Goal: Information Seeking & Learning: Learn about a topic

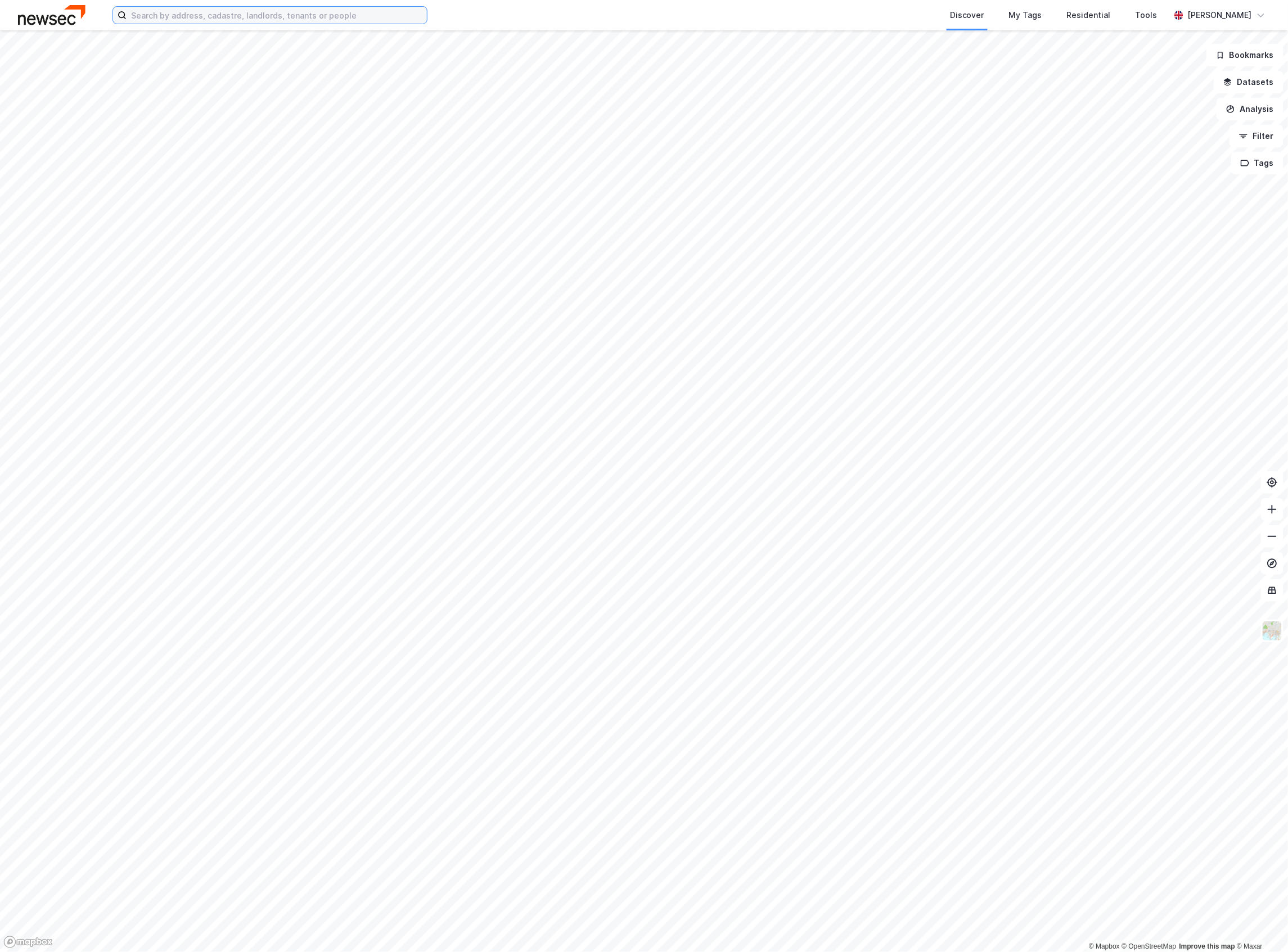
click at [275, 12] on input at bounding box center [276, 15] width 300 height 17
click at [268, 28] on div "grensen 15 Discover My Tags Residential Tools [PERSON_NAME]" at bounding box center [644, 15] width 1288 height 30
click at [265, 23] on label "grensen 15" at bounding box center [269, 15] width 315 height 18
click at [265, 23] on input "grensen 15" at bounding box center [269, 15] width 287 height 17
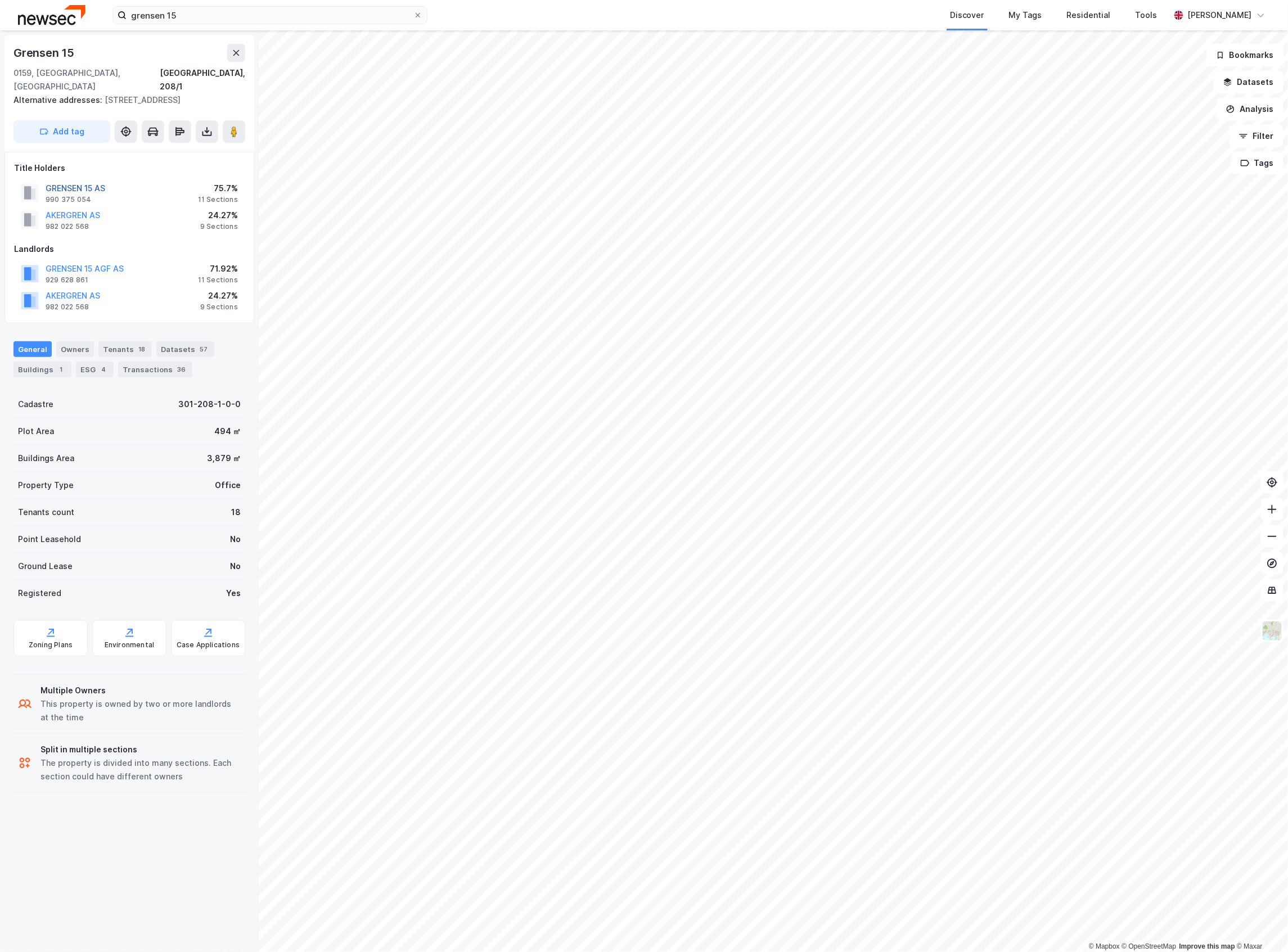
click at [0, 0] on button "GRENSEN 15 AS" at bounding box center [0, 0] width 0 height 0
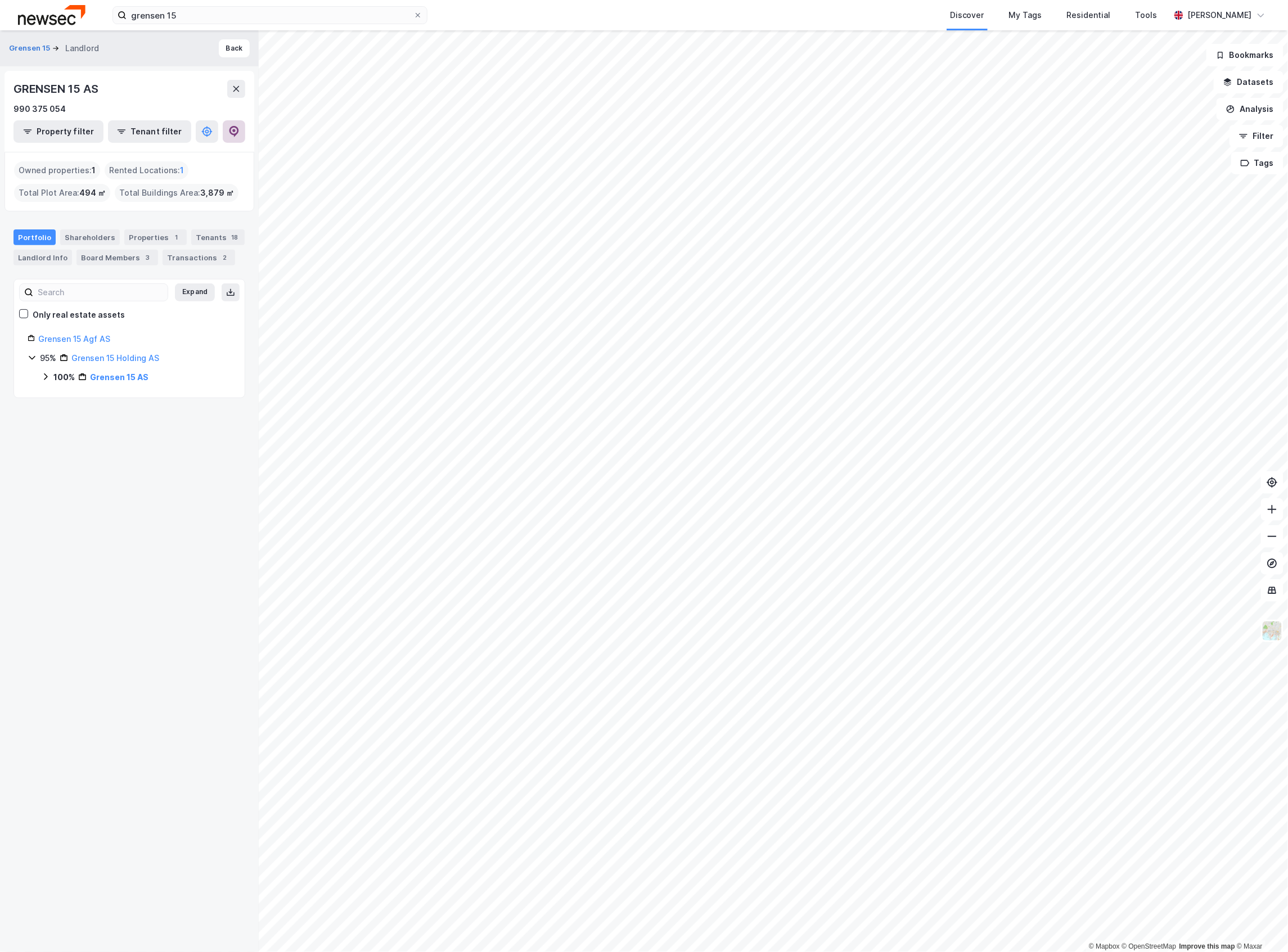
click at [235, 136] on icon at bounding box center [234, 131] width 11 height 11
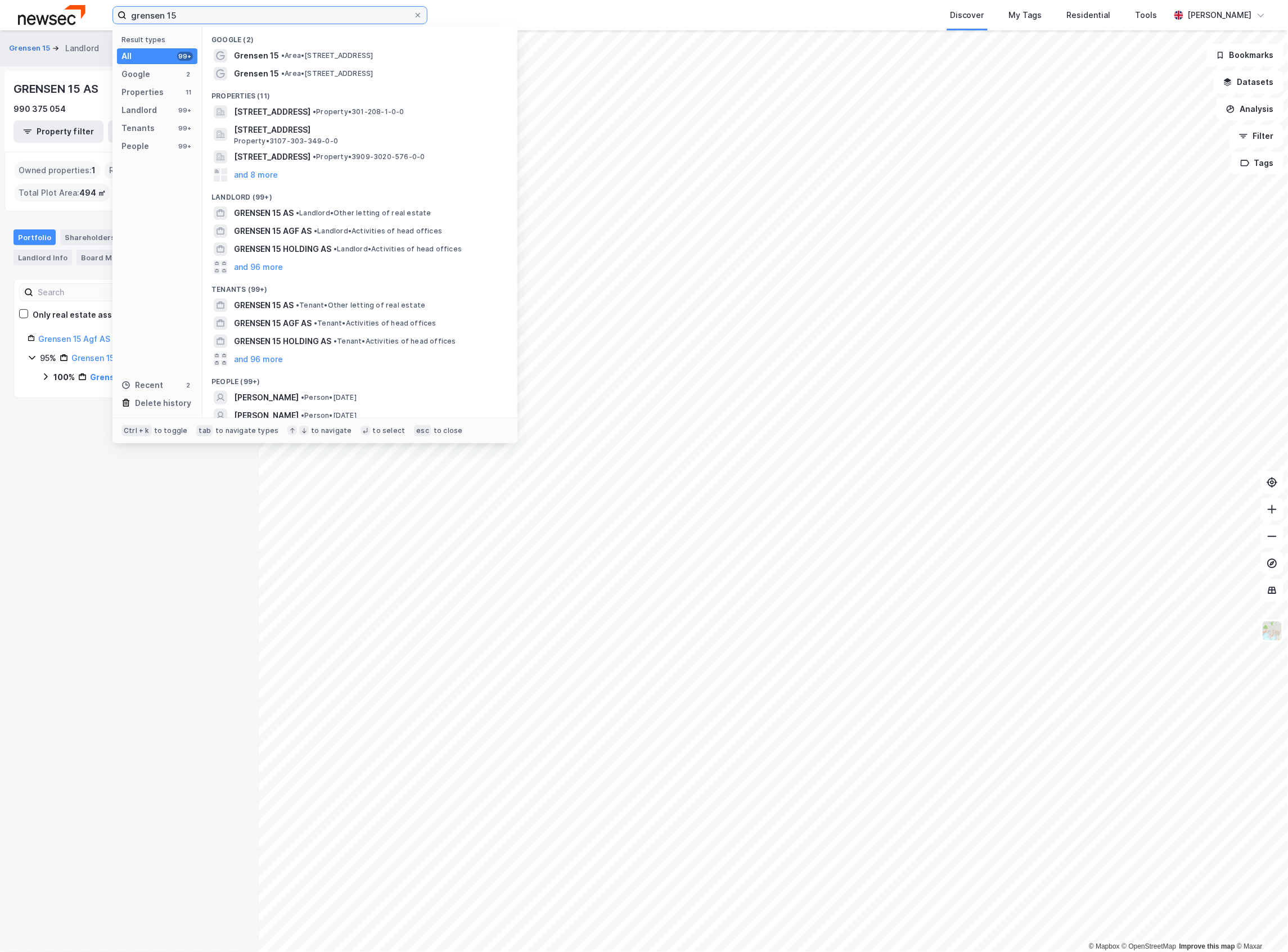
click at [265, 18] on input "grensen 15" at bounding box center [269, 15] width 287 height 17
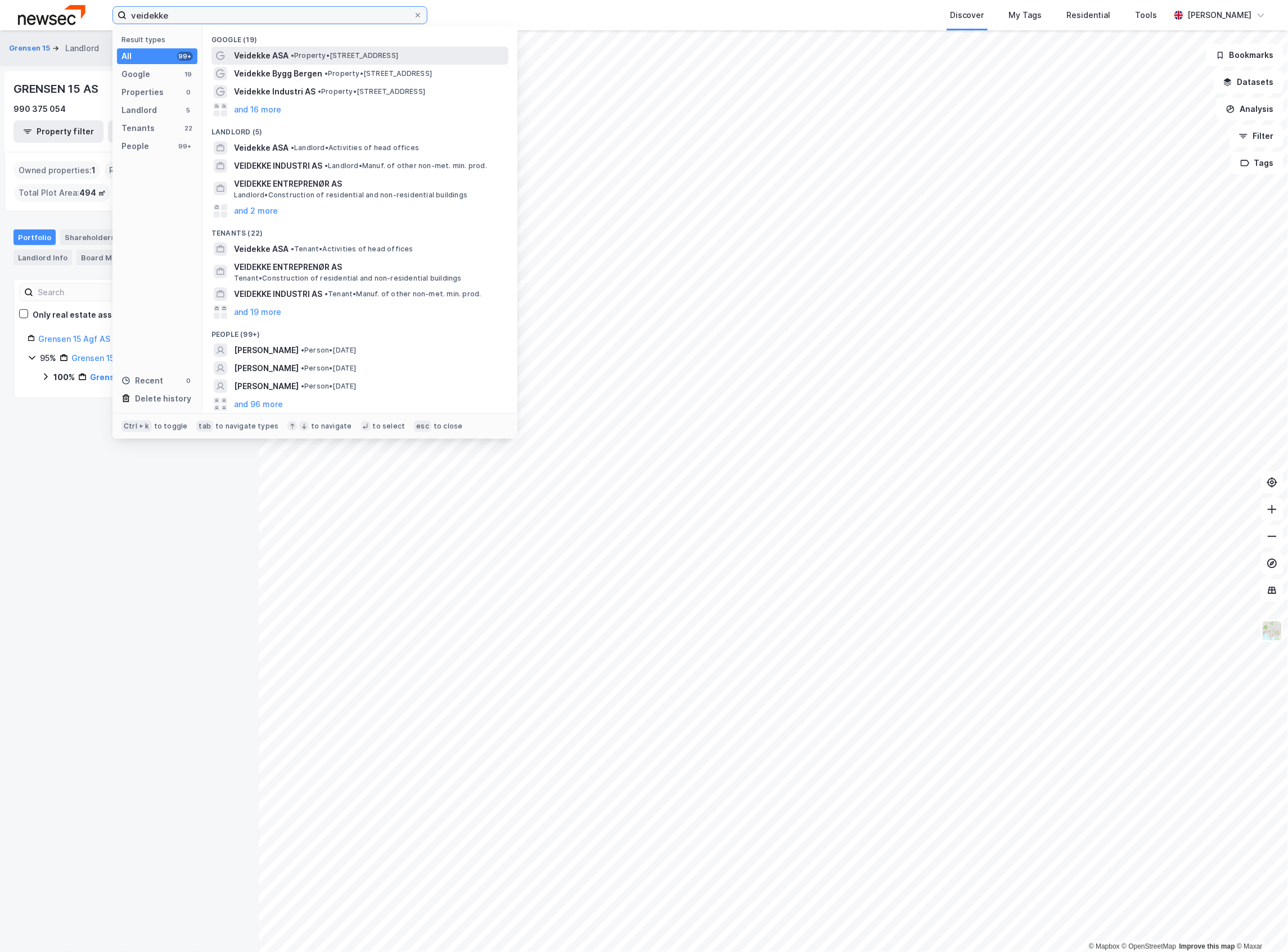
type input "veidekke"
